Goal: Task Accomplishment & Management: Manage account settings

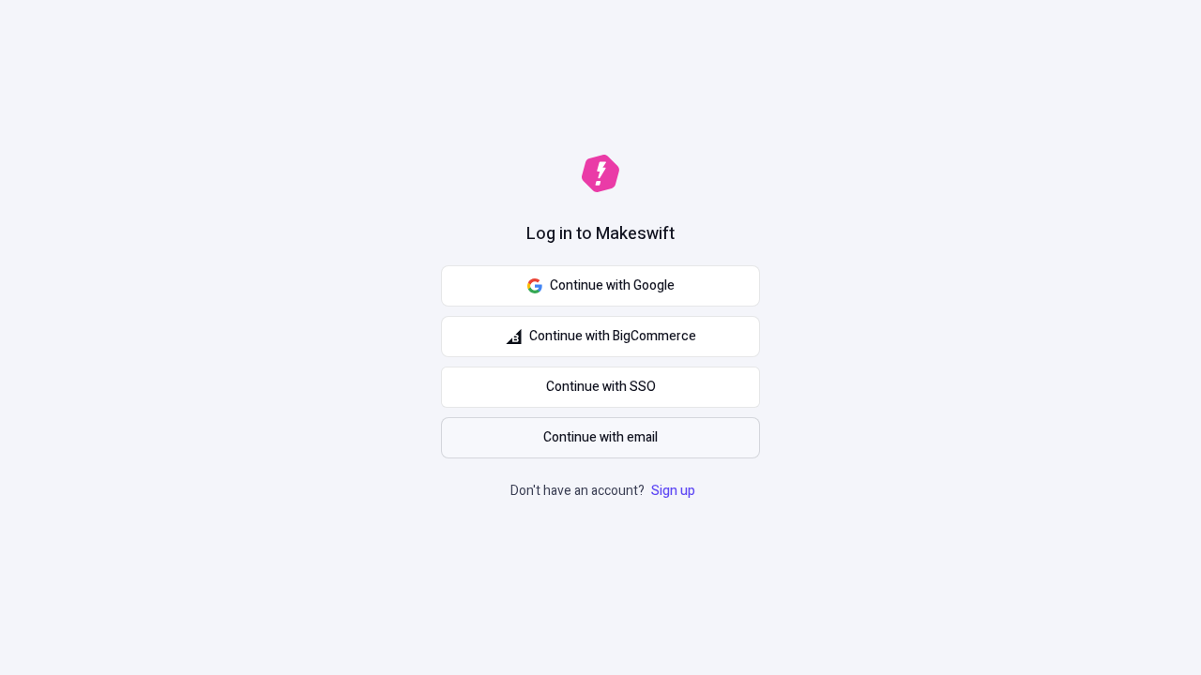
click at [600, 438] on span "Continue with email" at bounding box center [600, 438] width 114 height 21
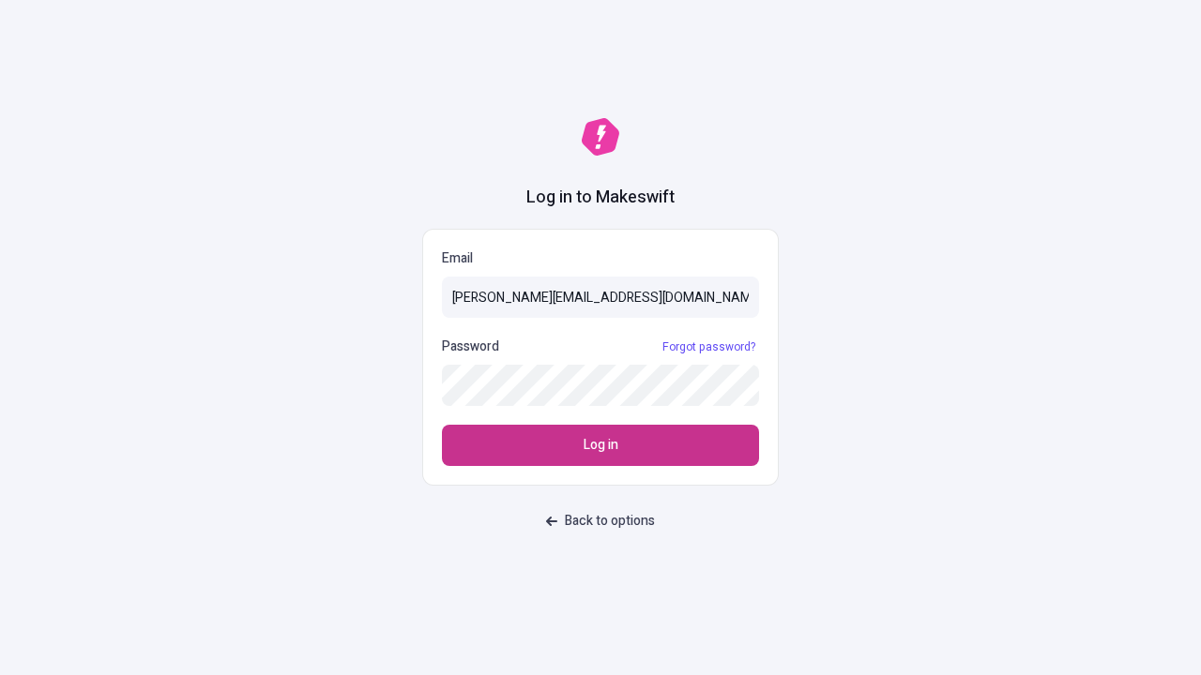
click at [600, 446] on span "Log in" at bounding box center [600, 445] width 35 height 21
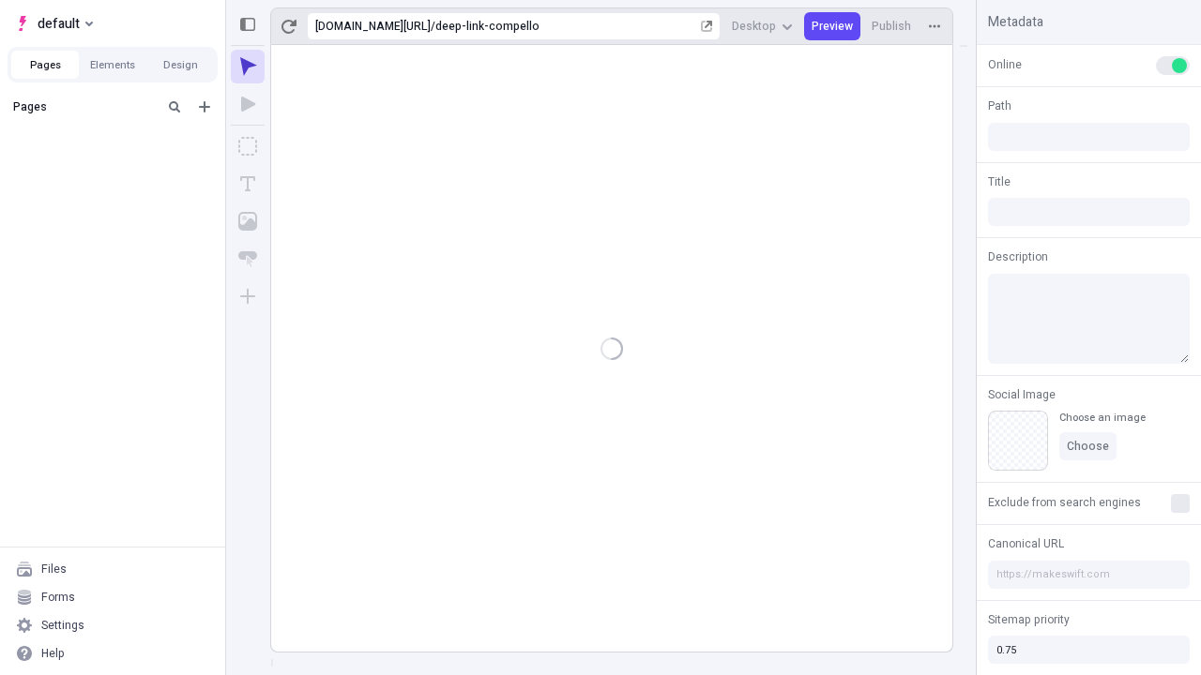
type input "/deep-link-compello"
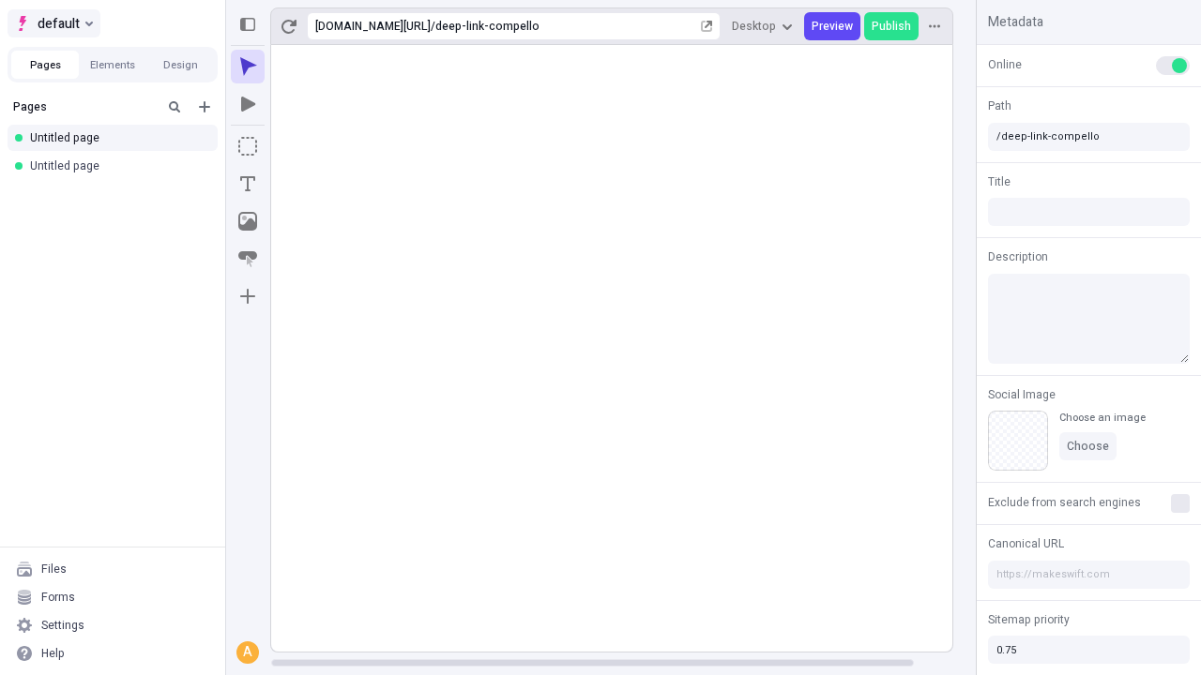
click at [53, 23] on span "default" at bounding box center [59, 23] width 42 height 23
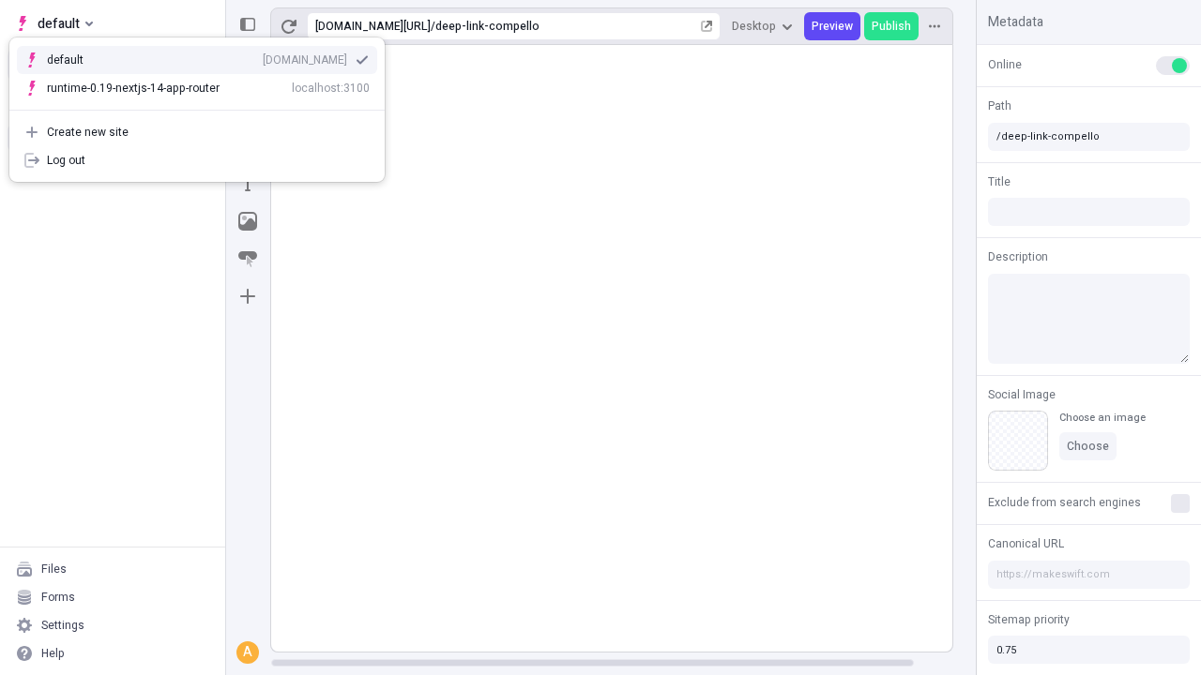
click at [263, 53] on div "[DOMAIN_NAME]" at bounding box center [305, 60] width 84 height 15
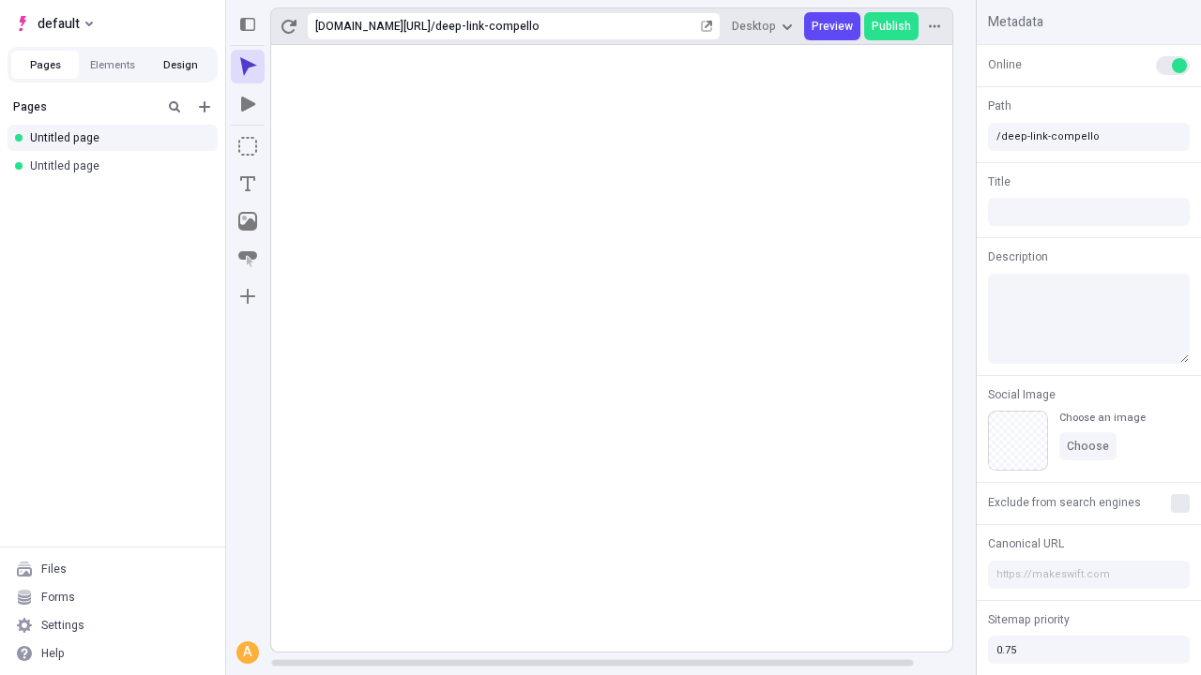
click at [180, 65] on button "Design" at bounding box center [180, 65] width 68 height 28
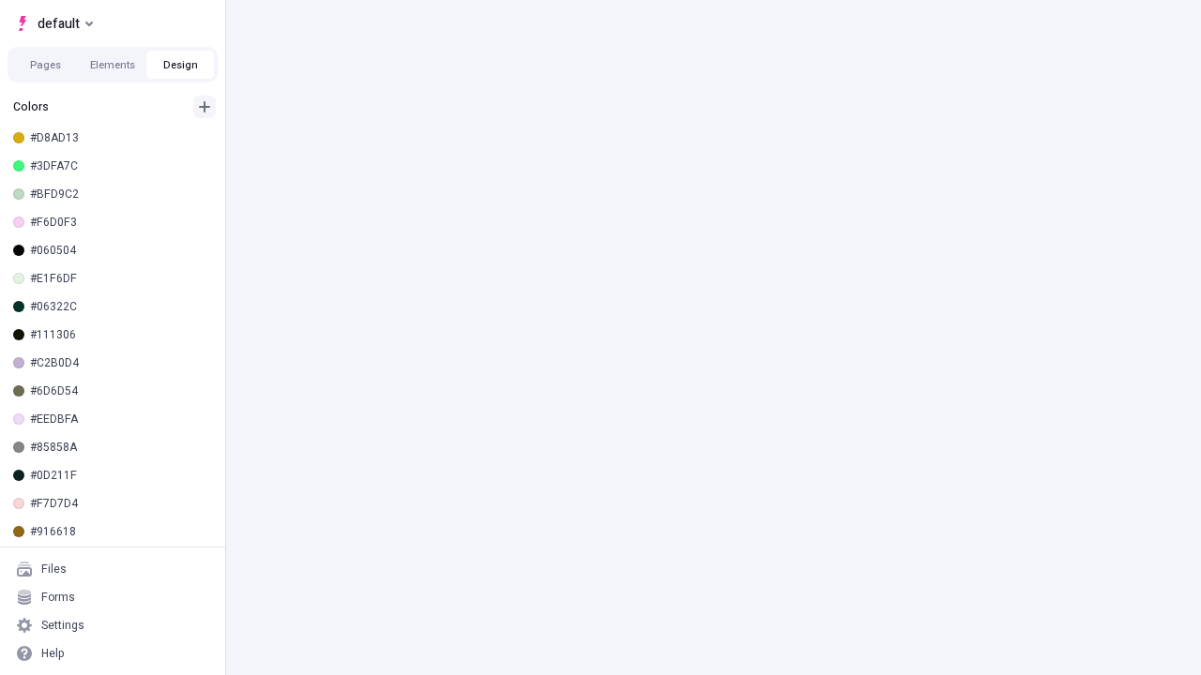
click at [204, 107] on icon "button" at bounding box center [204, 106] width 11 height 11
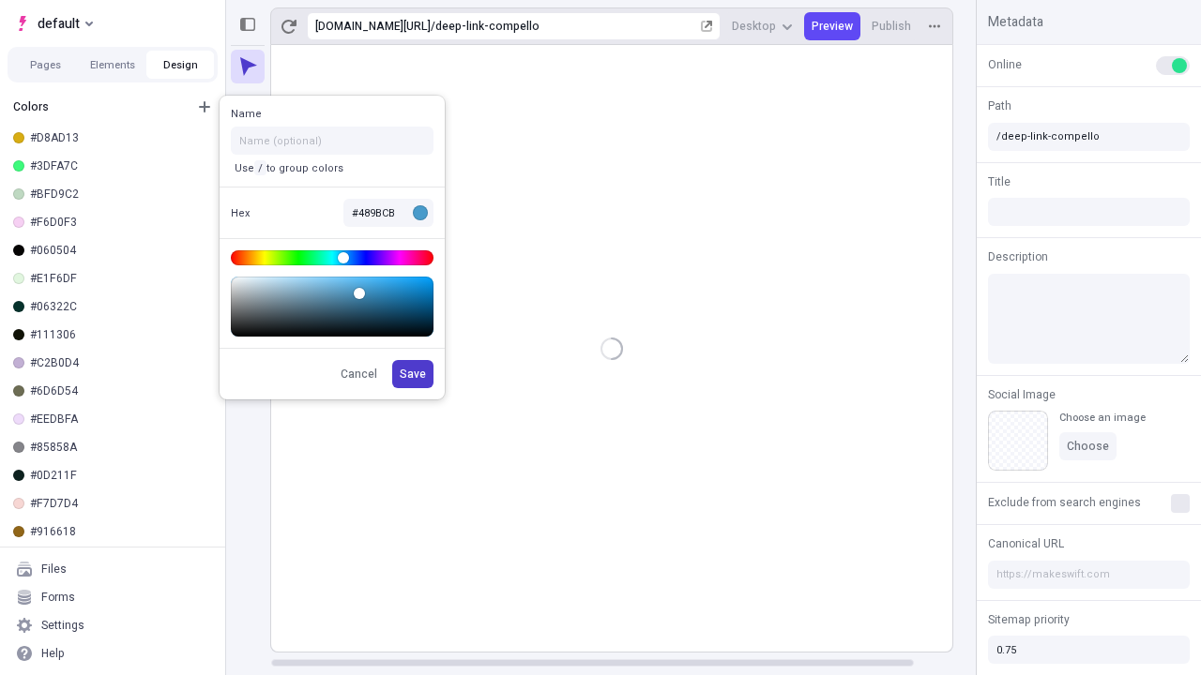
click at [414, 374] on span "Save" at bounding box center [413, 374] width 26 height 15
